Goal: Find specific page/section: Find specific page/section

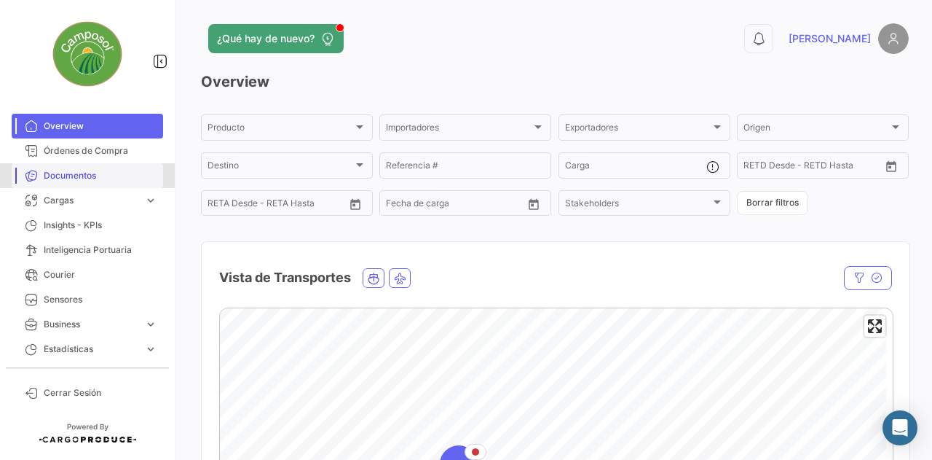
click at [78, 174] on span "Documentos" at bounding box center [101, 175] width 114 height 13
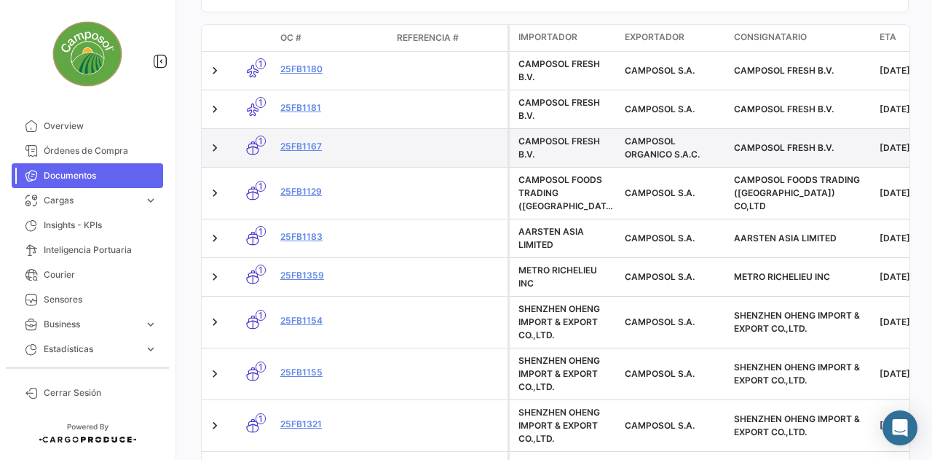
scroll to position [231, 0]
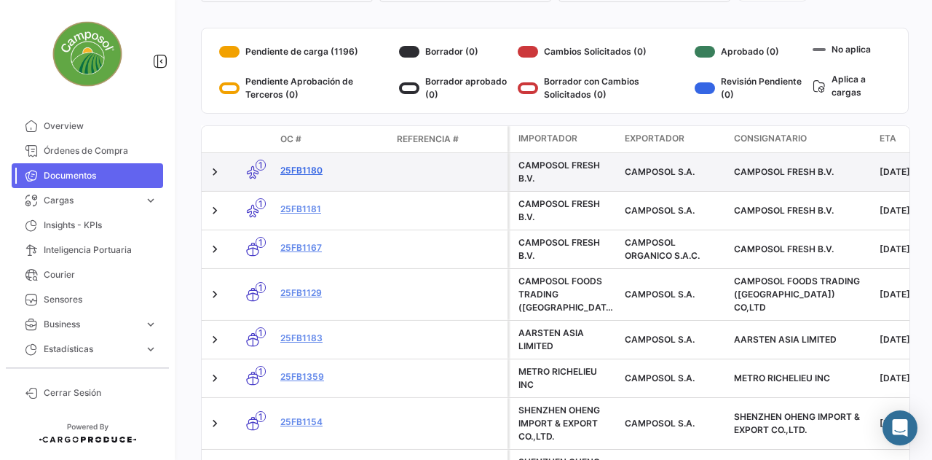
click at [300, 167] on link "25FB1180" at bounding box center [332, 170] width 105 height 13
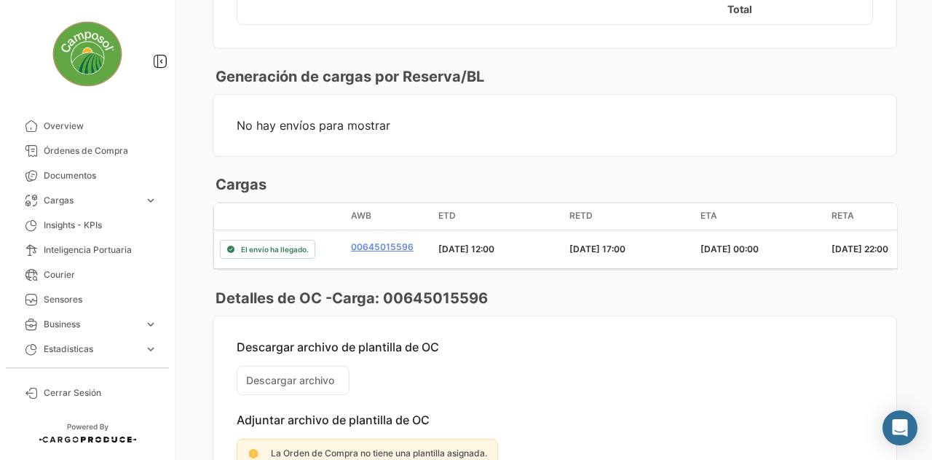
scroll to position [717, 0]
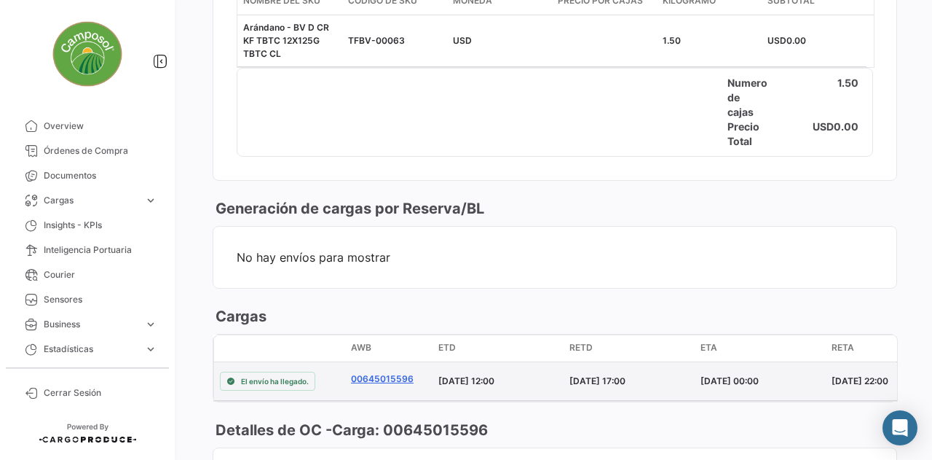
click at [366, 372] on link "00645015596" at bounding box center [382, 378] width 63 height 13
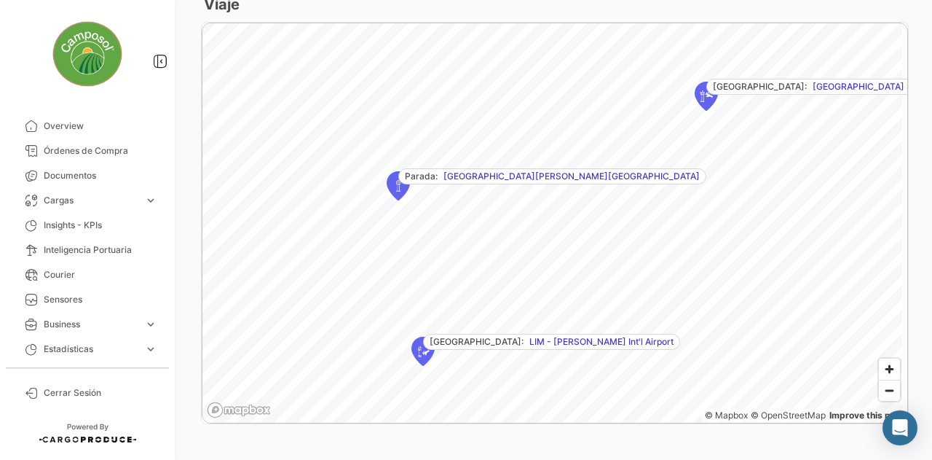
scroll to position [698, 0]
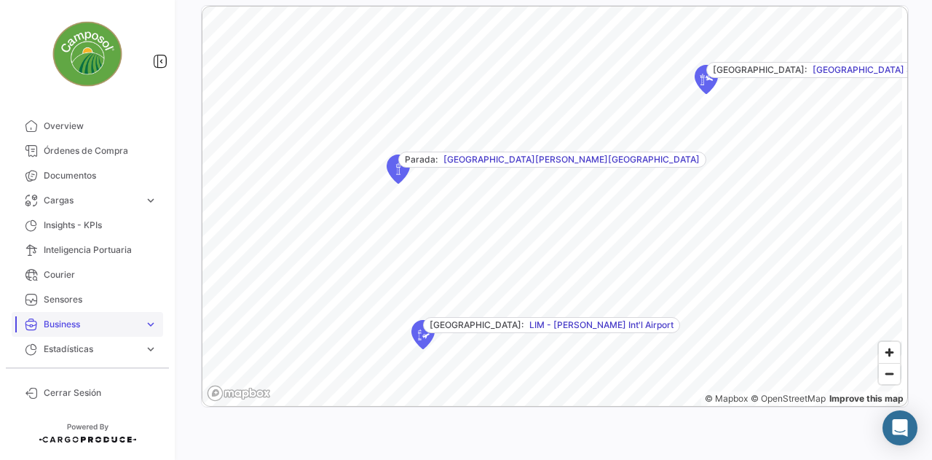
click at [152, 331] on link "Business expand_more" at bounding box center [88, 324] width 152 height 25
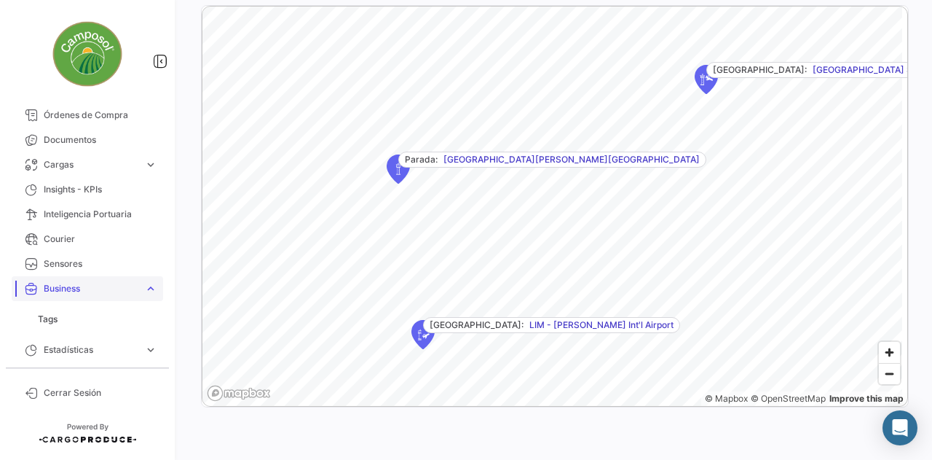
scroll to position [0, 0]
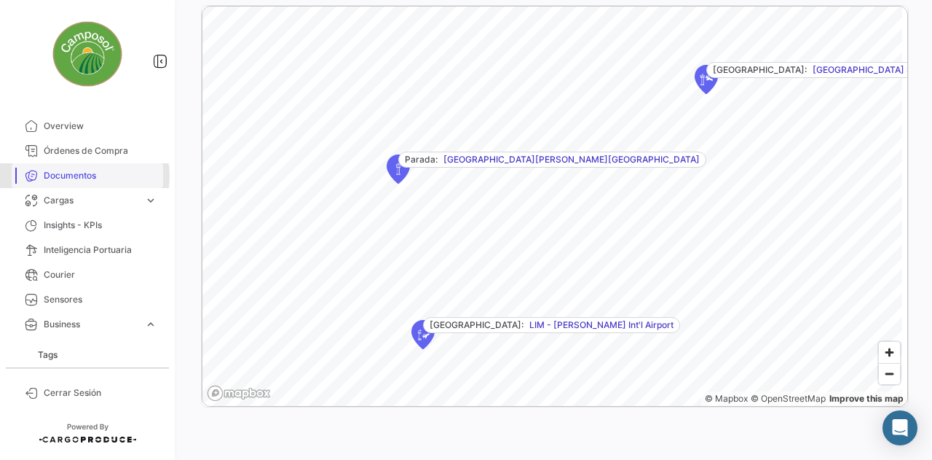
click at [84, 176] on span "Documentos" at bounding box center [101, 175] width 114 height 13
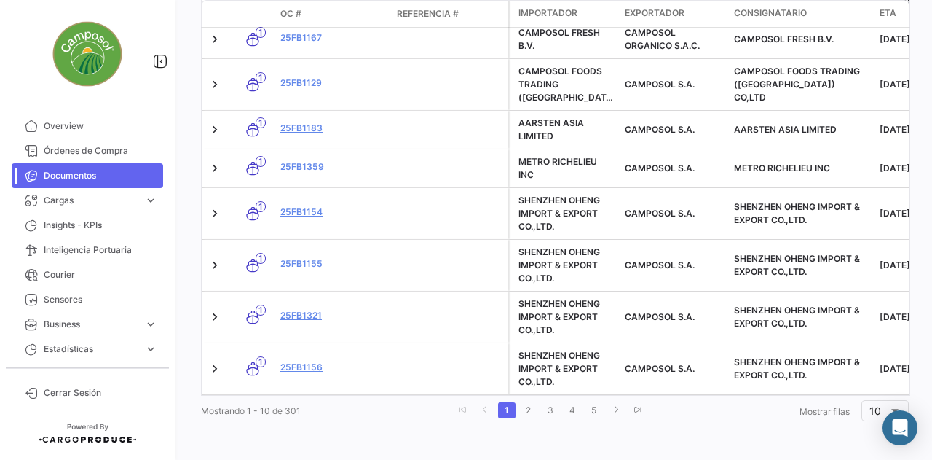
scroll to position [449, 0]
click at [527, 409] on link "2" at bounding box center [528, 410] width 17 height 16
click at [548, 412] on link "3" at bounding box center [552, 410] width 17 height 16
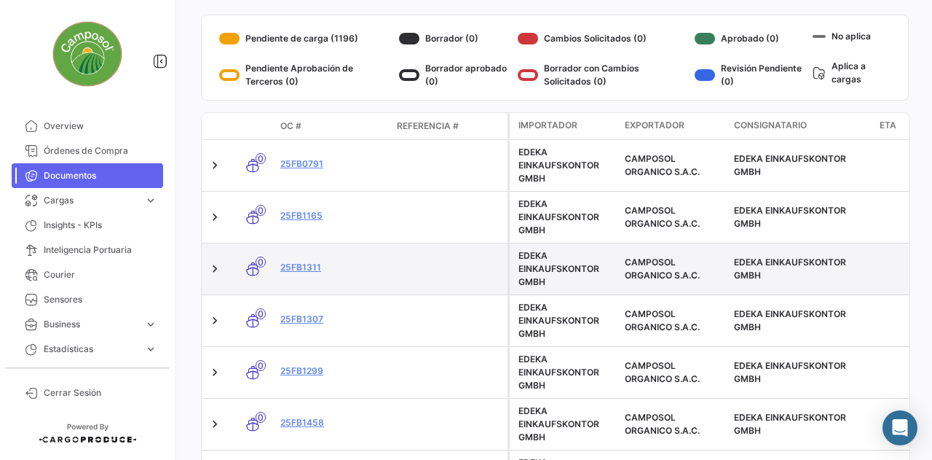
scroll to position [25, 0]
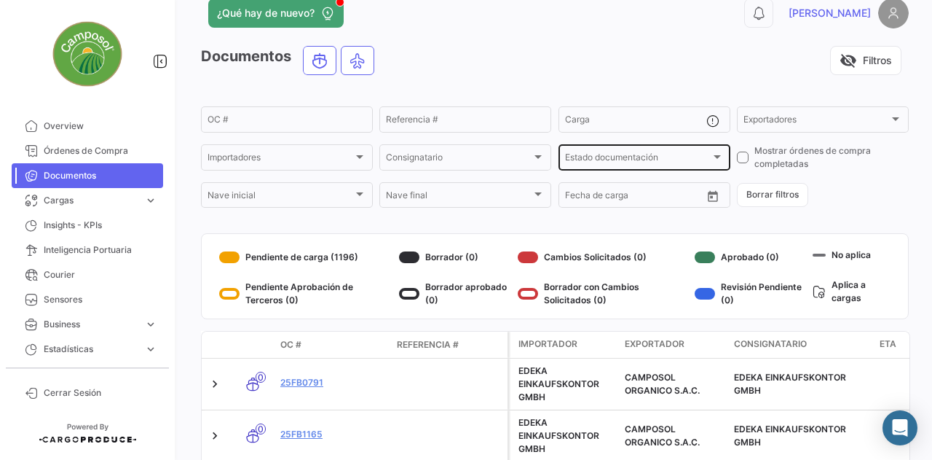
click at [715, 161] on div at bounding box center [717, 157] width 13 height 12
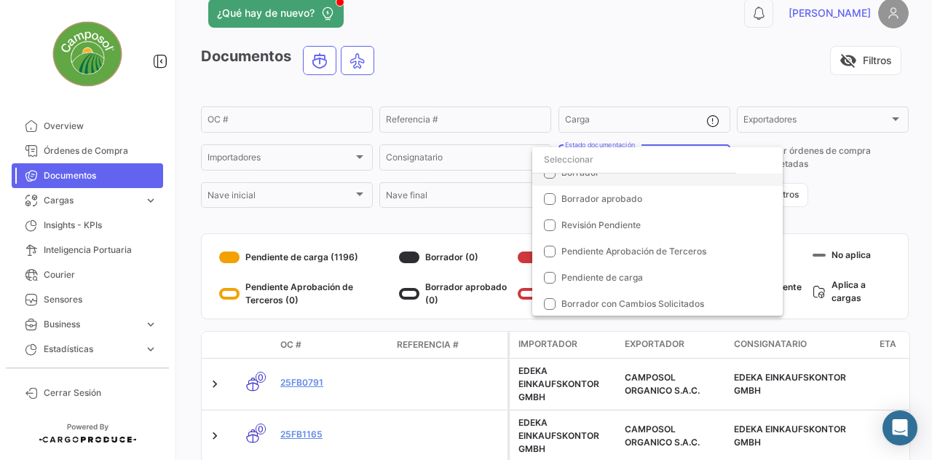
scroll to position [93, 0]
click at [881, 181] on div at bounding box center [466, 230] width 932 height 460
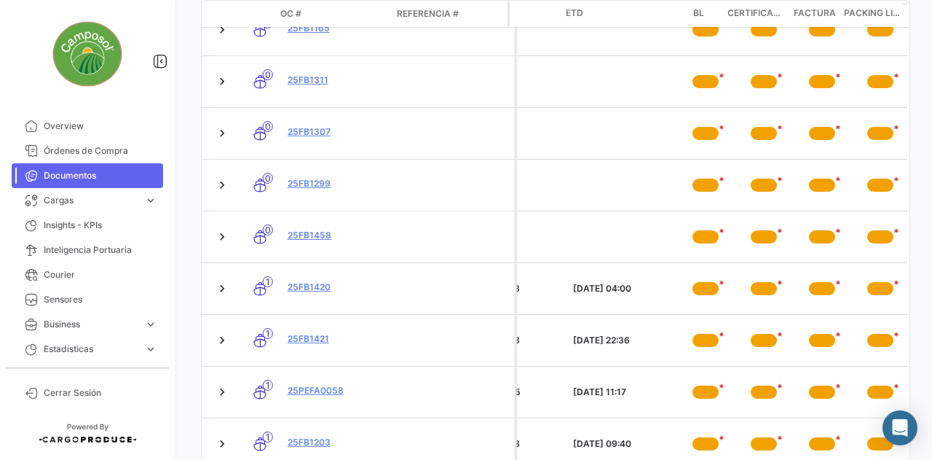
scroll to position [224, 0]
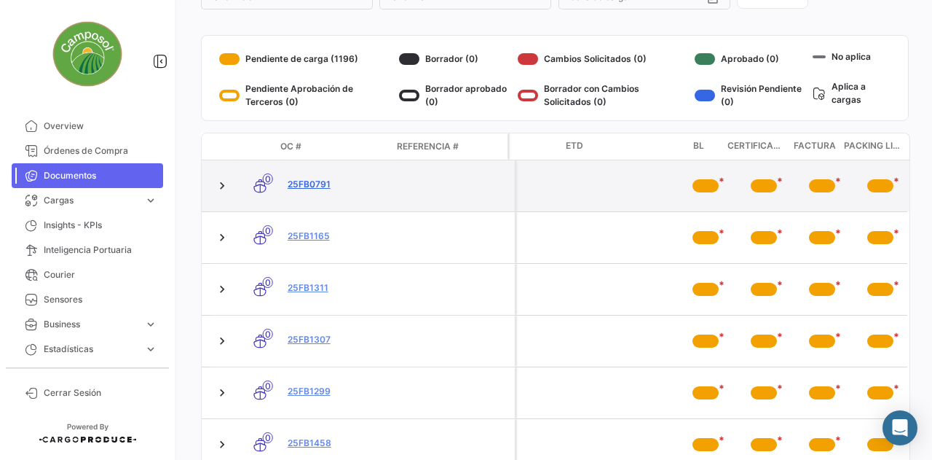
click at [312, 183] on link "25FB0791" at bounding box center [340, 184] width 105 height 13
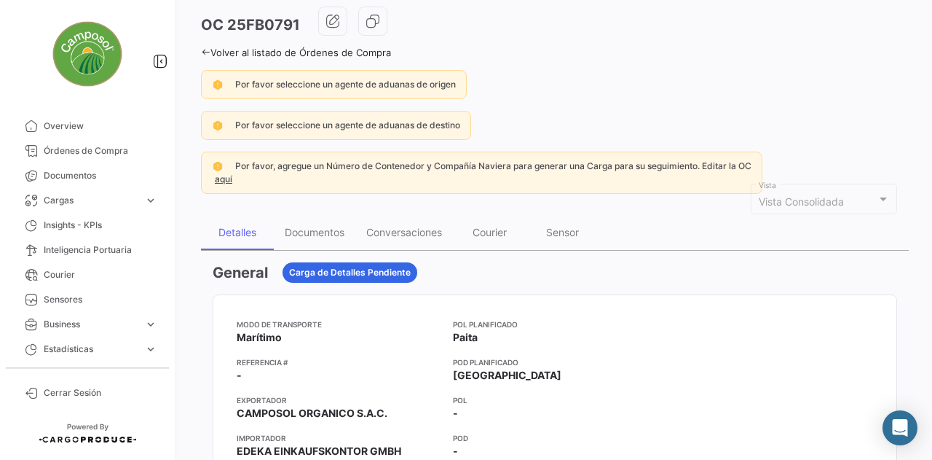
scroll to position [146, 0]
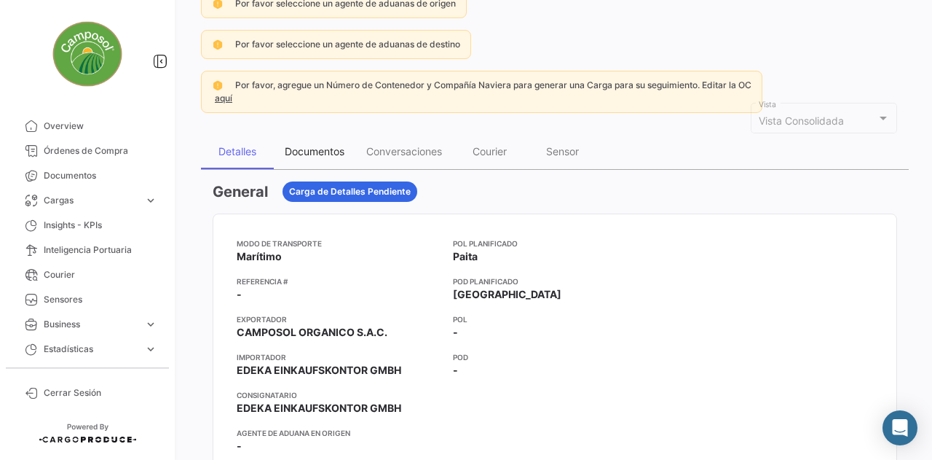
click at [317, 146] on div "Documentos" at bounding box center [315, 151] width 60 height 12
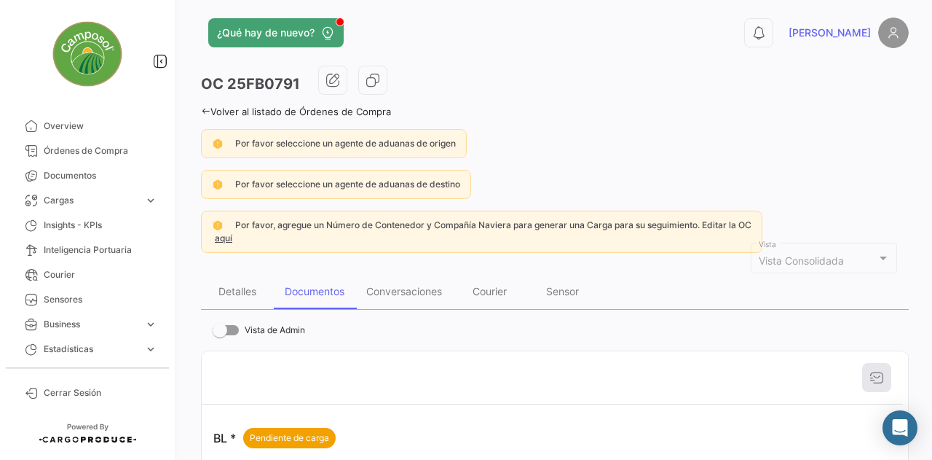
scroll to position [0, 0]
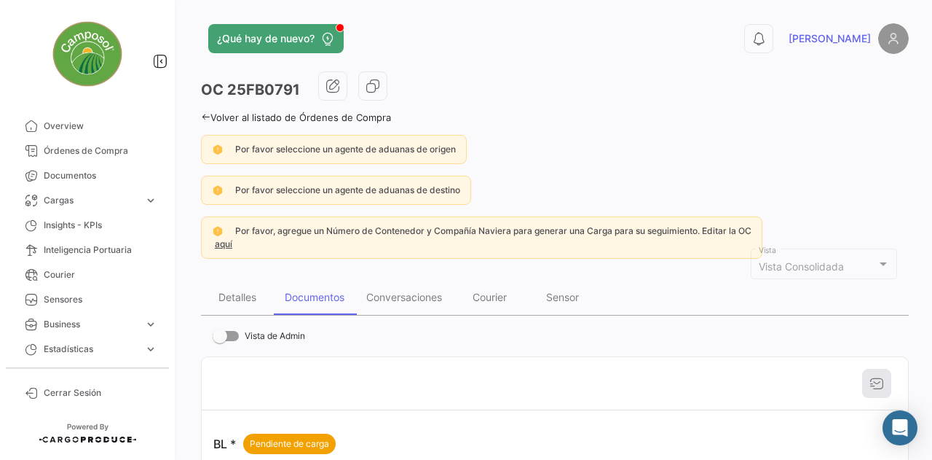
click at [205, 117] on icon at bounding box center [205, 116] width 9 height 9
